Goal: Task Accomplishment & Management: Complete application form

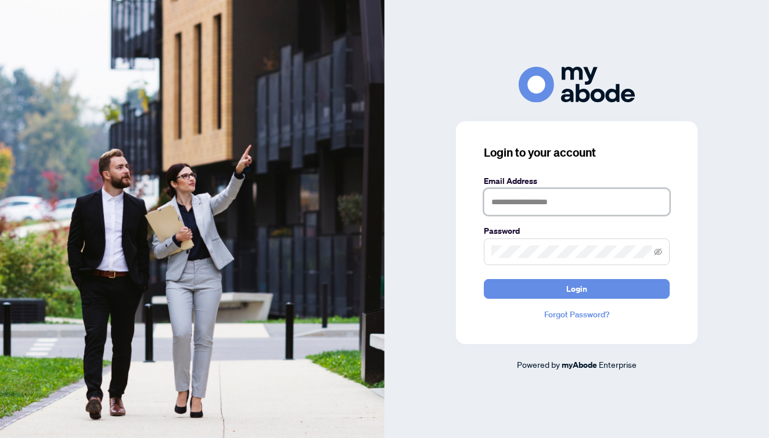
type input "**********"
click at [576, 289] on button "Login" at bounding box center [577, 289] width 186 height 20
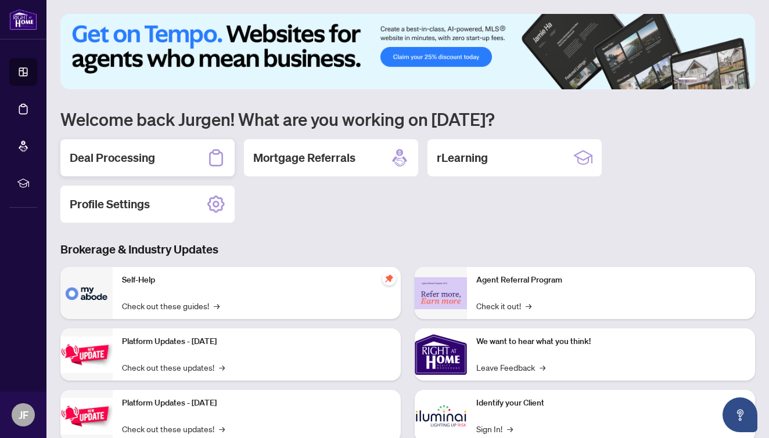
click at [125, 164] on h2 "Deal Processing" at bounding box center [112, 158] width 85 height 16
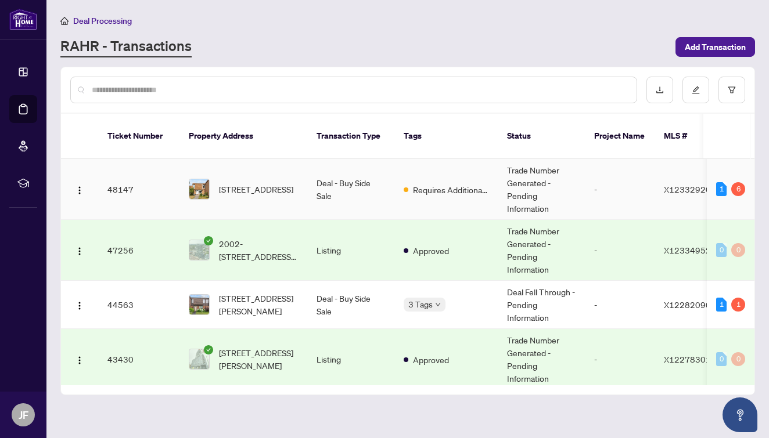
click at [123, 179] on td "48147" at bounding box center [138, 189] width 81 height 61
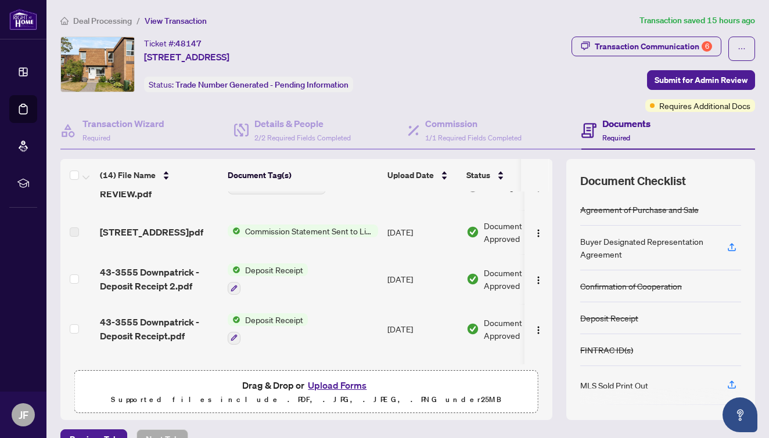
scroll to position [31, 0]
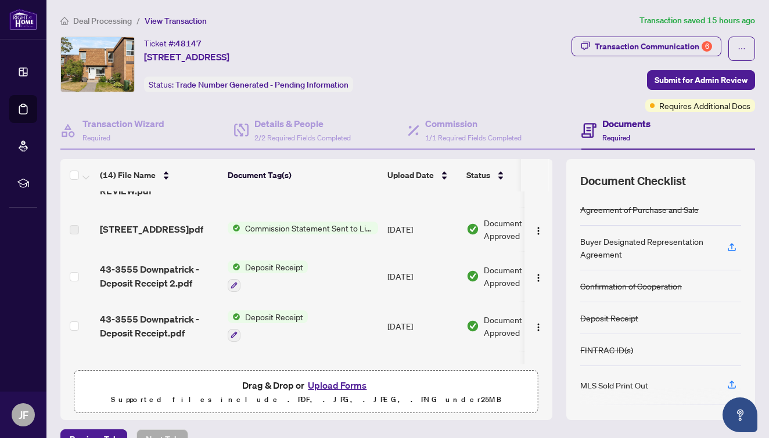
click at [172, 222] on span "43-3555 Downpatrick Rd - Invoice.pdf" at bounding box center [151, 229] width 103 height 14
click at [265, 232] on span "Commission Statement Sent to Listing Brokerage" at bounding box center [309, 228] width 138 height 13
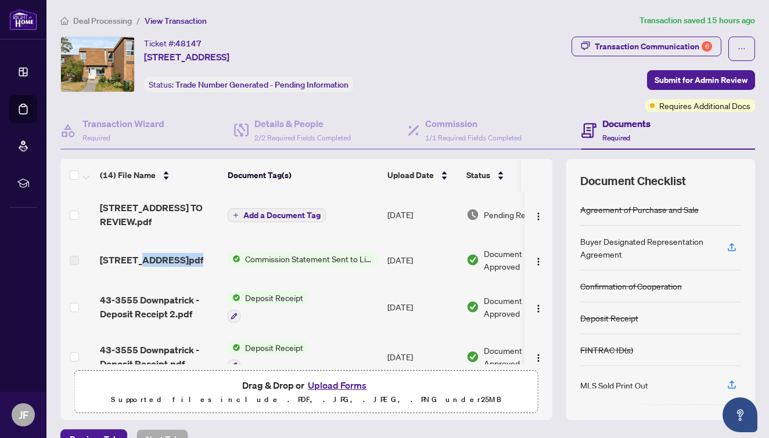
scroll to position [0, 0]
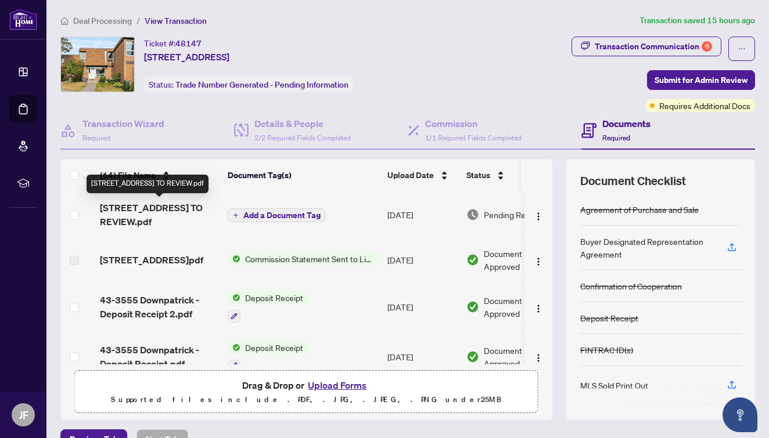
click at [200, 215] on span "43-3555 Downpatrick Rd - TS - AGENT TO REVIEW.pdf" at bounding box center [159, 215] width 118 height 28
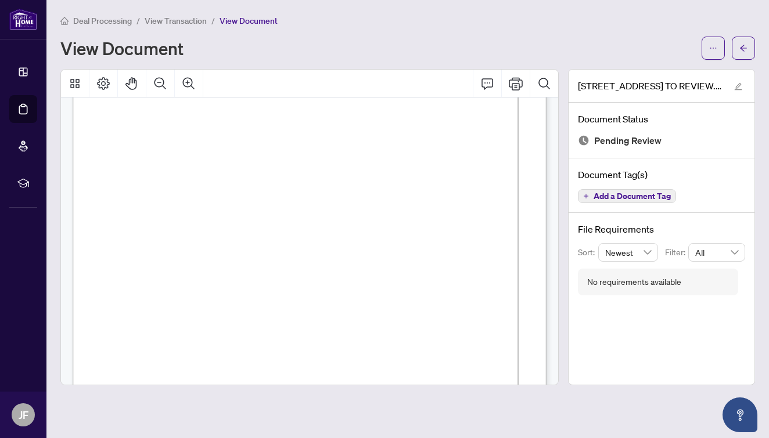
scroll to position [60, 0]
click at [516, 88] on icon "Print" at bounding box center [516, 84] width 14 height 14
click at [739, 84] on icon "edit" at bounding box center [738, 86] width 8 height 8
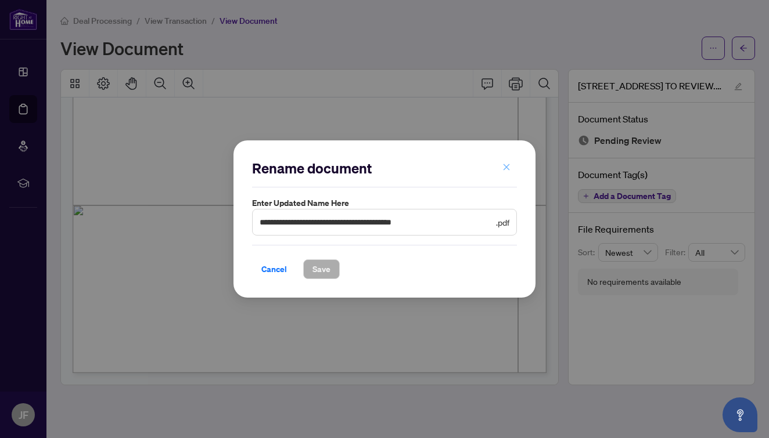
click at [504, 168] on icon "close" at bounding box center [506, 167] width 8 height 8
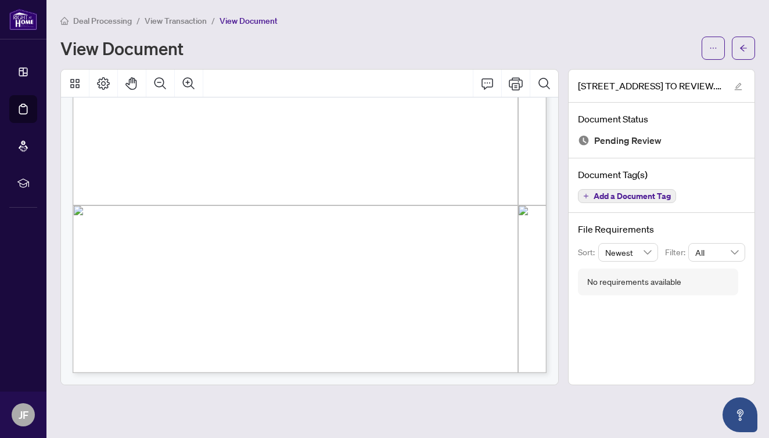
click at [179, 19] on span "View Transaction" at bounding box center [176, 21] width 62 height 10
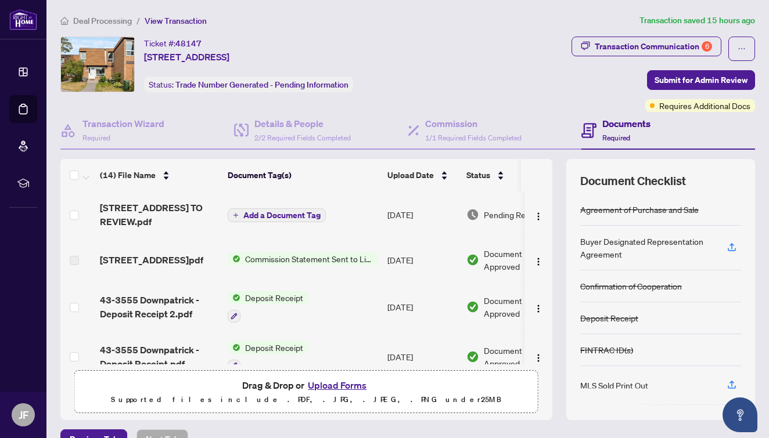
click at [334, 385] on button "Upload Forms" at bounding box center [337, 385] width 66 height 15
click at [335, 383] on button "Upload Forms" at bounding box center [337, 385] width 66 height 15
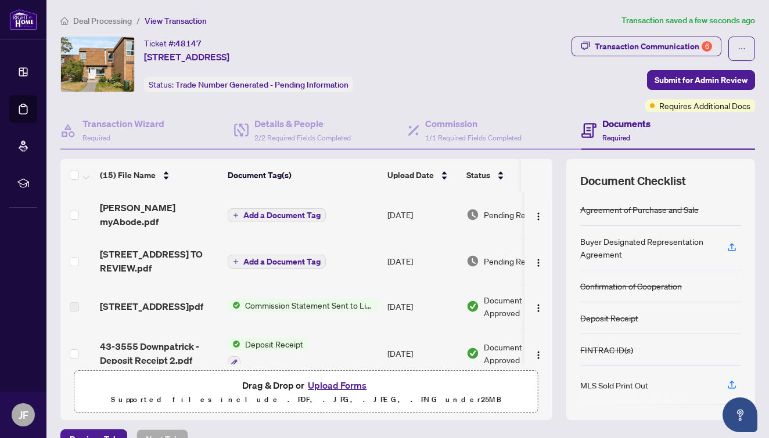
click at [347, 385] on button "Upload Forms" at bounding box center [337, 385] width 66 height 15
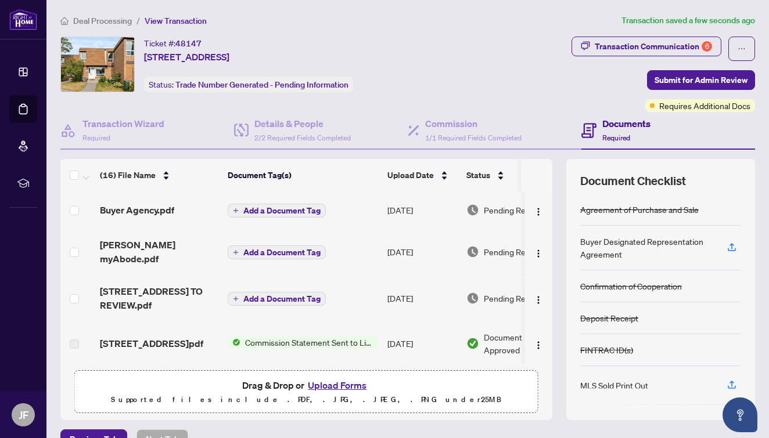
click at [340, 390] on button "Upload Forms" at bounding box center [337, 385] width 66 height 15
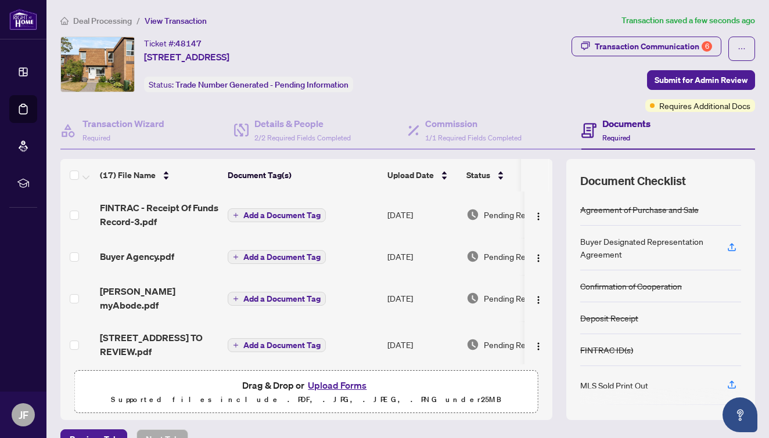
click at [349, 385] on button "Upload Forms" at bounding box center [337, 385] width 66 height 15
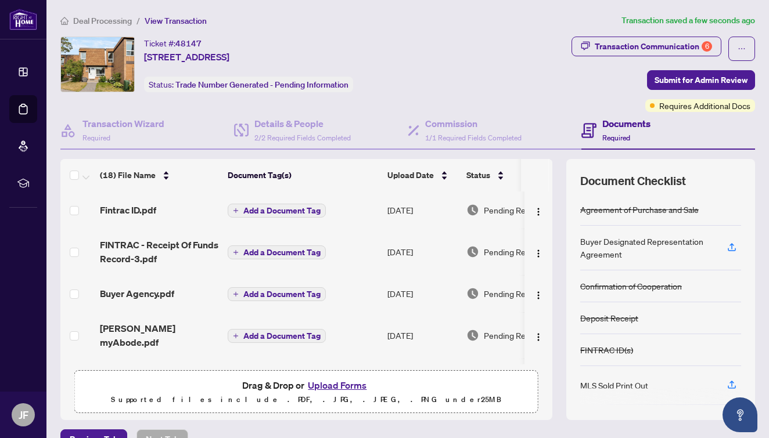
click at [347, 384] on button "Upload Forms" at bounding box center [337, 385] width 66 height 15
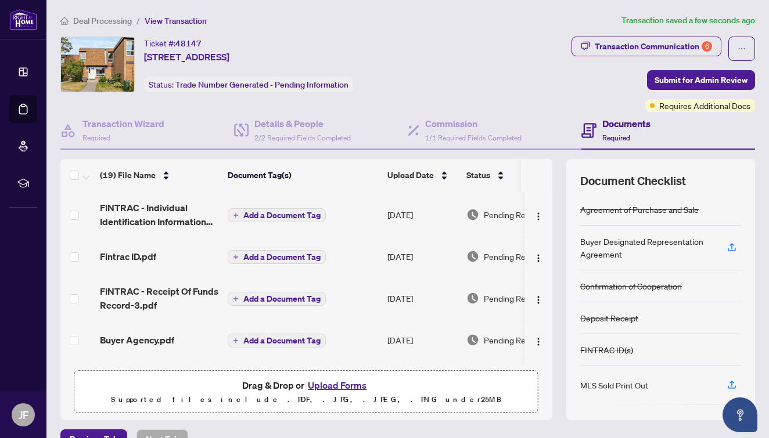
click at [331, 388] on button "Upload Forms" at bounding box center [337, 385] width 66 height 15
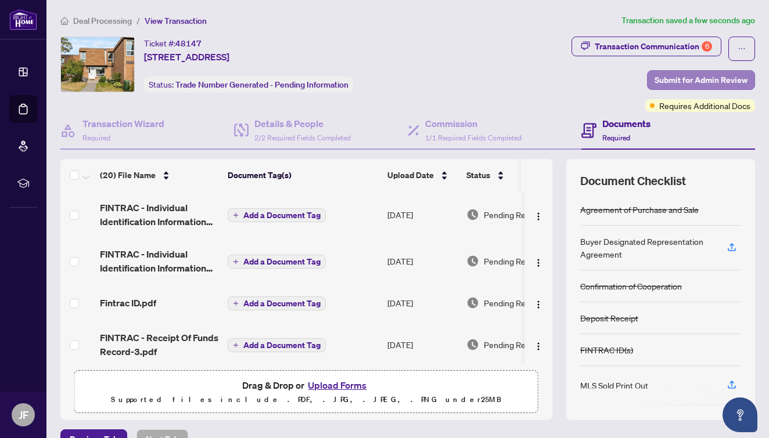
click at [693, 78] on span "Submit for Admin Review" at bounding box center [700, 80] width 93 height 19
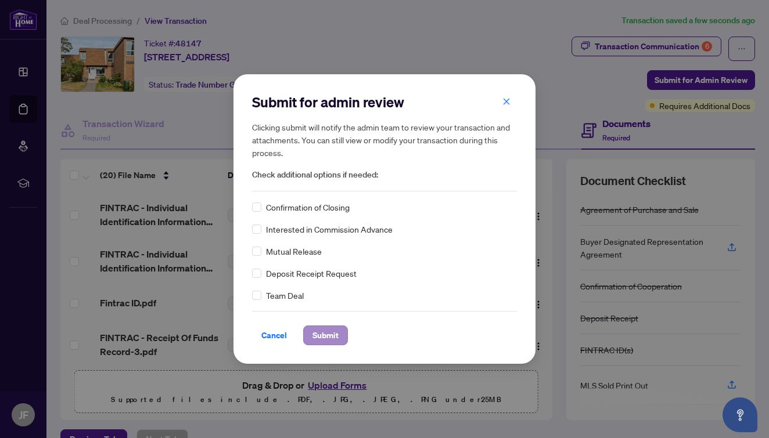
click at [327, 330] on span "Submit" at bounding box center [325, 335] width 26 height 19
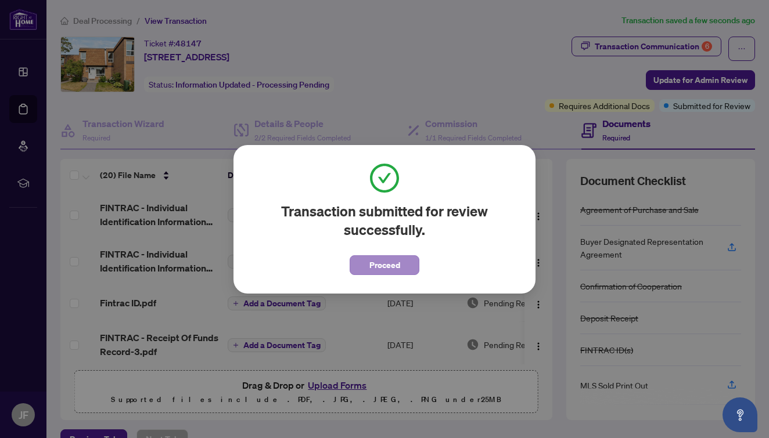
click at [403, 264] on button "Proceed" at bounding box center [384, 265] width 70 height 20
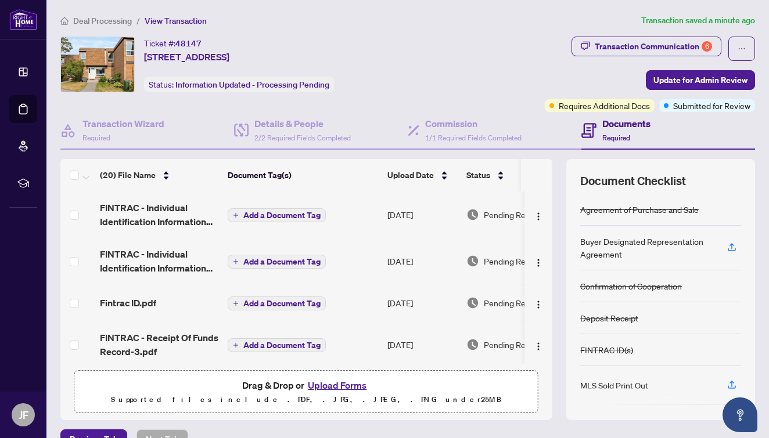
click at [110, 21] on span "Deal Processing" at bounding box center [102, 21] width 59 height 10
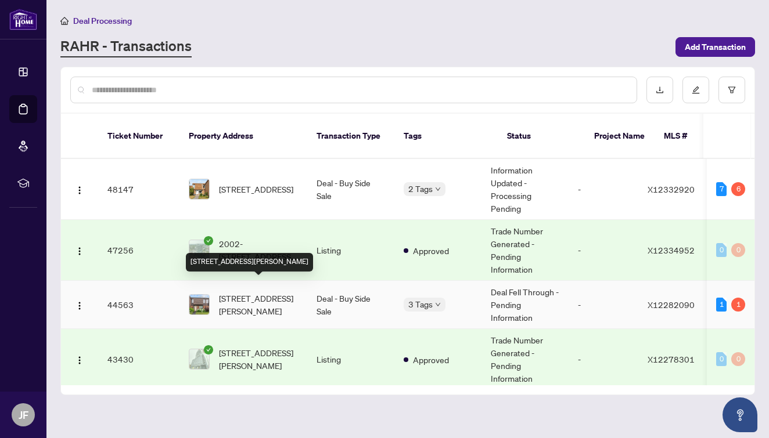
click at [239, 292] on span "3485 Mccarthy Rd, Ottawa, Ontario K1V 8Z9, Canada" at bounding box center [258, 305] width 79 height 26
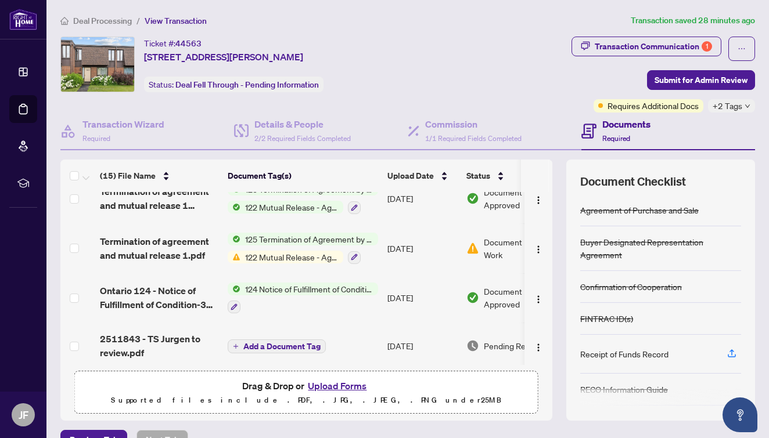
scroll to position [25, 0]
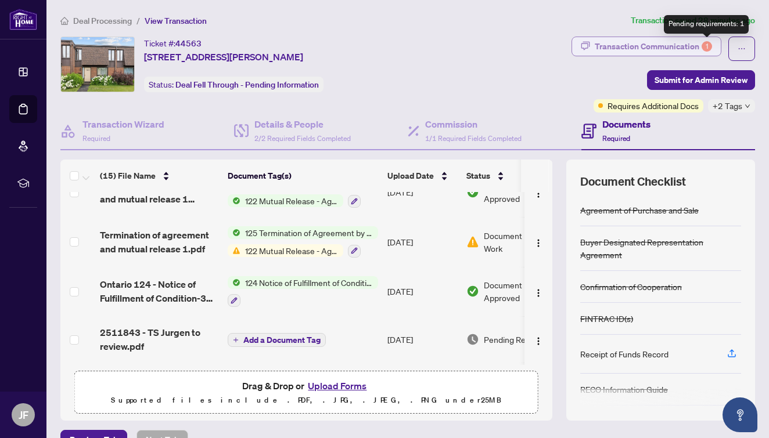
click at [708, 48] on div "1" at bounding box center [706, 46] width 10 height 10
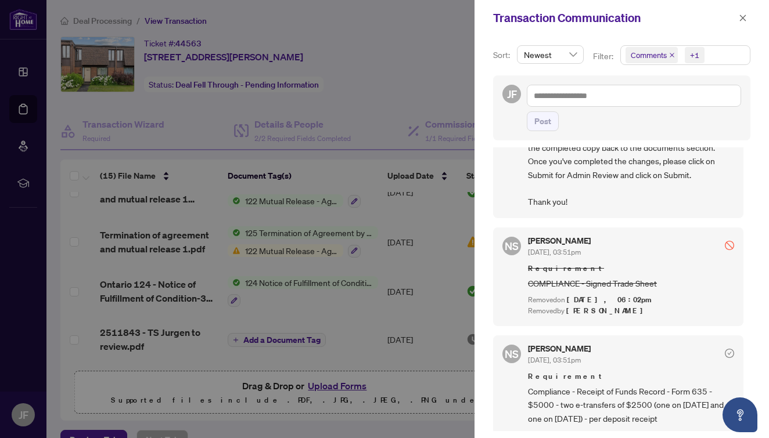
scroll to position [230, 0]
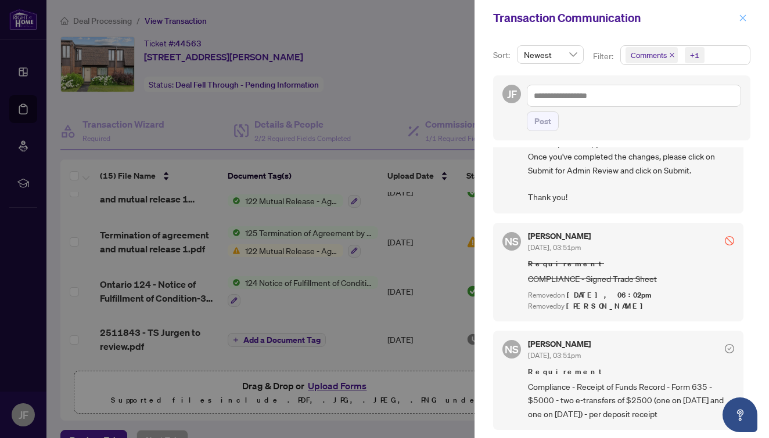
click at [742, 20] on icon "close" at bounding box center [742, 18] width 8 height 8
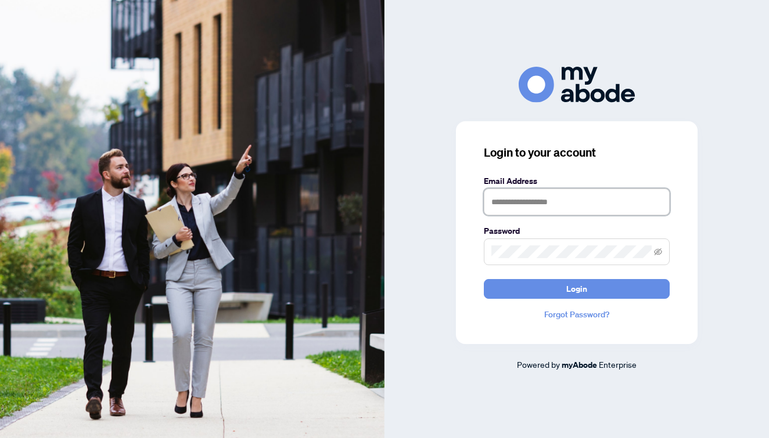
type input "**********"
click at [576, 289] on button "Login" at bounding box center [577, 289] width 186 height 20
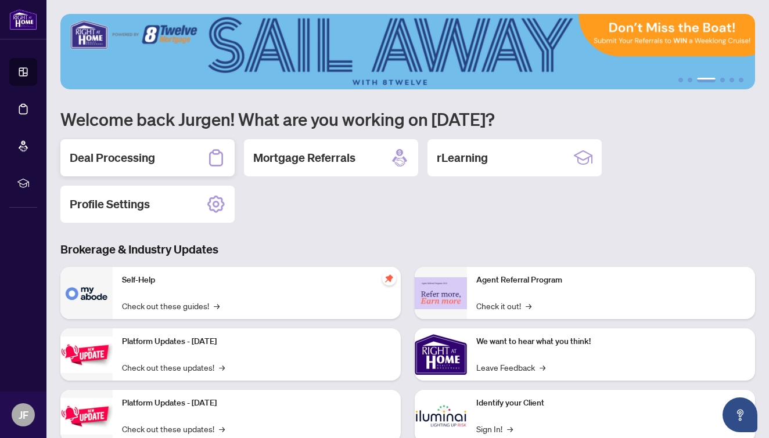
click at [140, 156] on h2 "Deal Processing" at bounding box center [112, 158] width 85 height 16
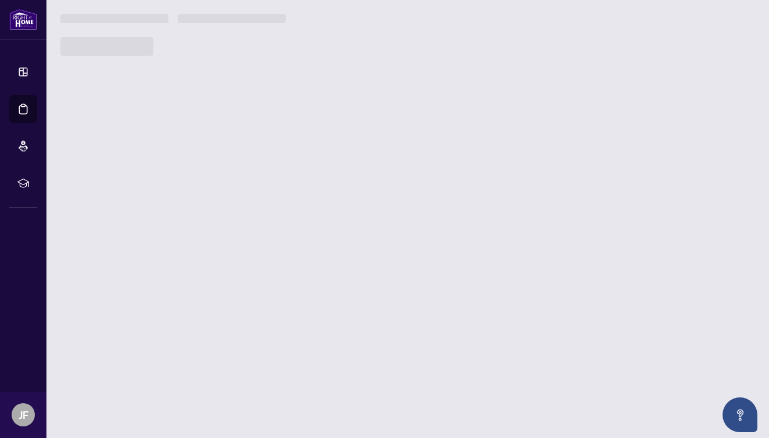
click at [140, 156] on main "1 2 3 4 5 6 Welcome back Jurgen! What are you working on today? Deal Processing…" at bounding box center [407, 219] width 722 height 438
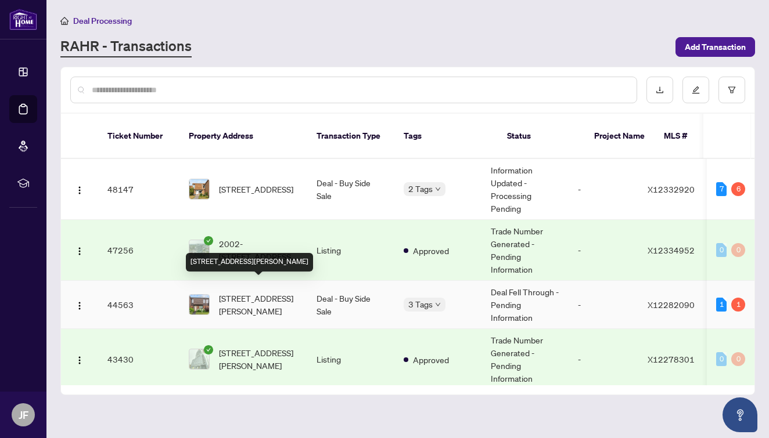
click at [255, 292] on span "3485 Mccarthy Rd, Ottawa, Ontario K1V 8Z9, Canada" at bounding box center [258, 305] width 79 height 26
click at [255, 287] on main "Deal Processing RAHR - Transactions Add Transaction Ticket Number Property Addr…" at bounding box center [407, 219] width 722 height 438
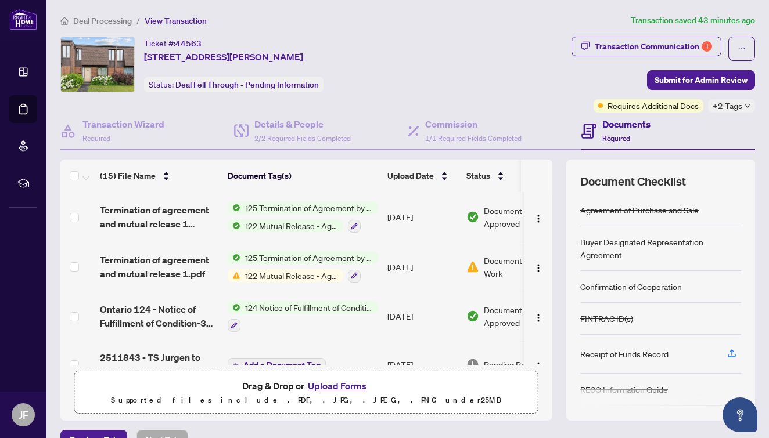
click at [349, 384] on button "Upload Forms" at bounding box center [337, 385] width 66 height 15
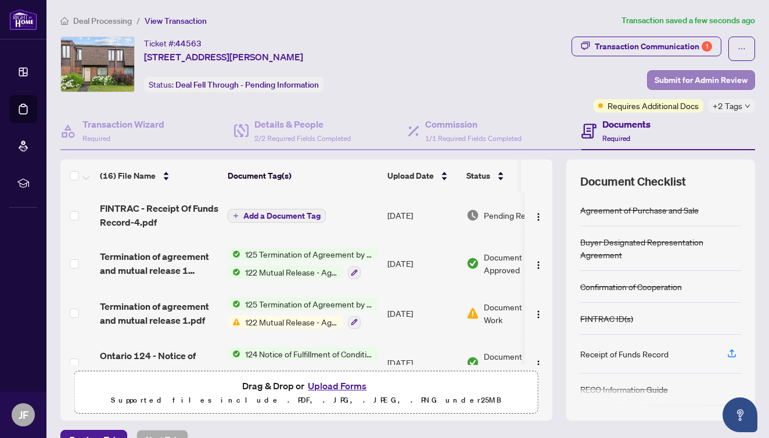
click at [688, 82] on span "Submit for Admin Review" at bounding box center [700, 80] width 93 height 19
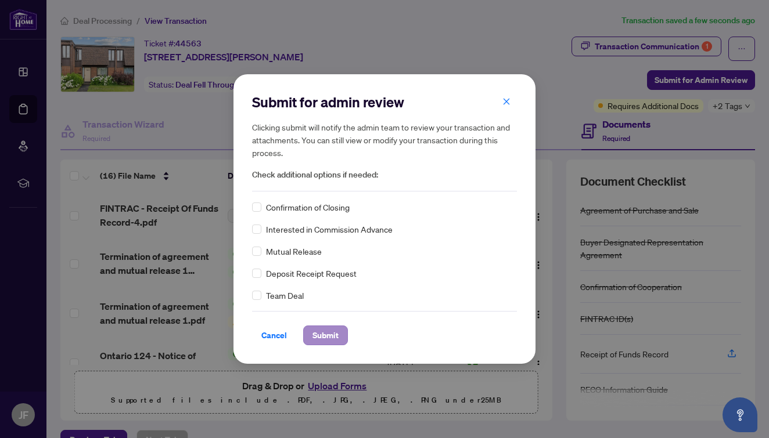
click at [336, 338] on span "Submit" at bounding box center [325, 335] width 26 height 19
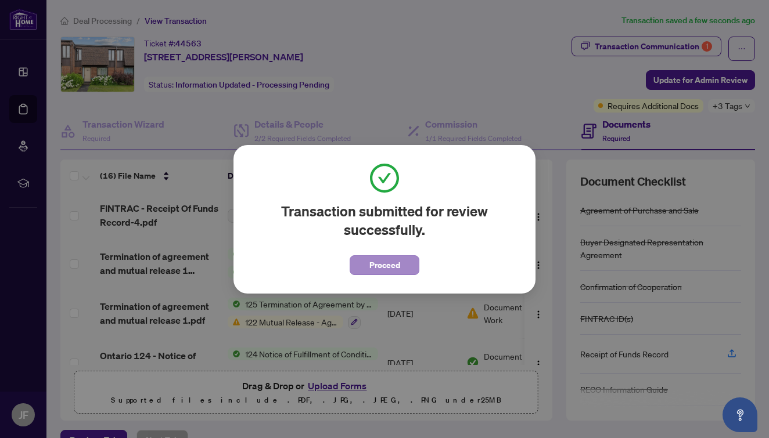
click at [372, 255] on button "Proceed" at bounding box center [384, 265] width 70 height 20
